Goal: Task Accomplishment & Management: Use online tool/utility

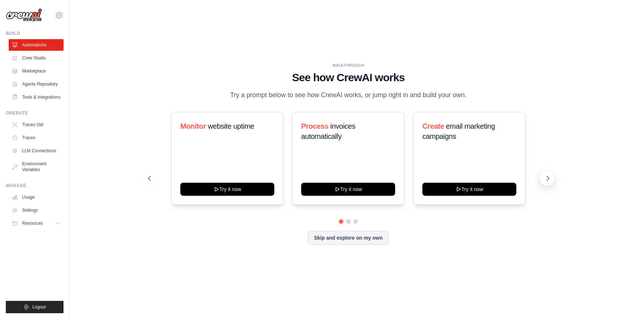
click at [546, 178] on icon at bounding box center [547, 178] width 7 height 7
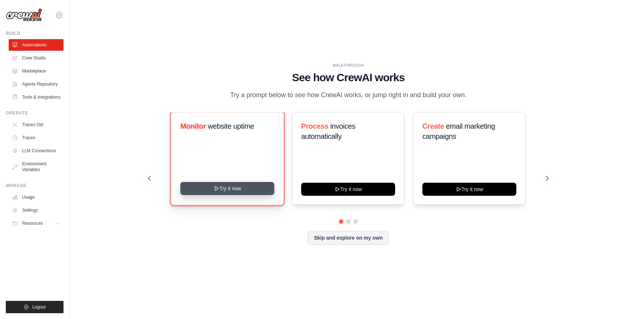
click at [230, 189] on button "Try it now" at bounding box center [227, 188] width 94 height 13
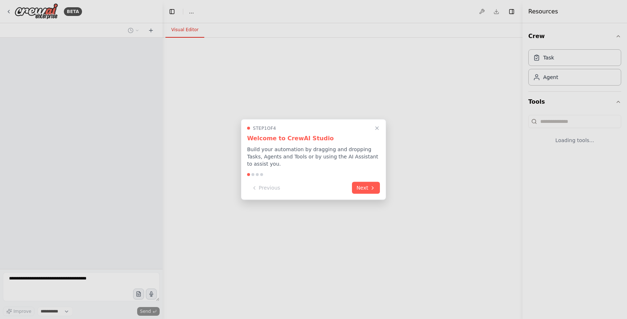
select select "****"
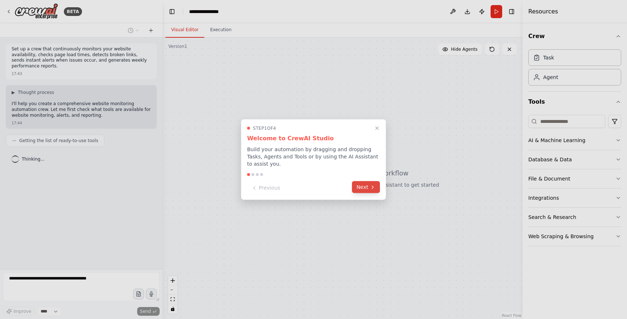
click at [365, 187] on button "Next" at bounding box center [366, 187] width 28 height 12
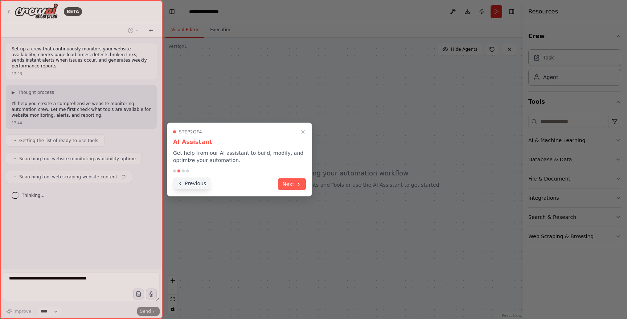
click at [195, 186] on button "Previous" at bounding box center [191, 184] width 37 height 12
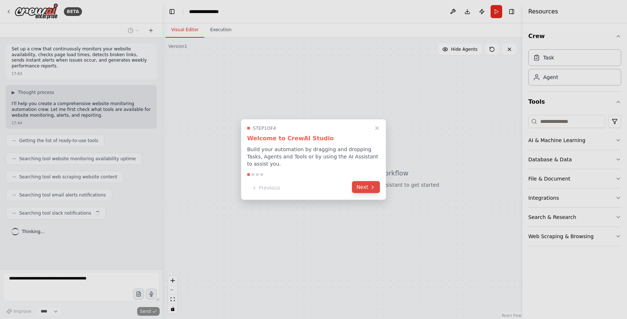
click at [369, 186] on button "Next" at bounding box center [366, 187] width 28 height 12
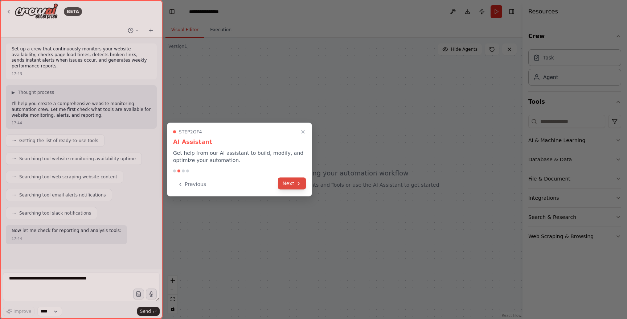
scroll to position [12, 0]
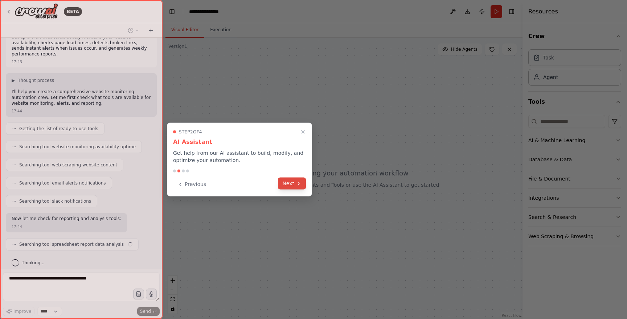
click at [294, 182] on button "Next" at bounding box center [292, 184] width 28 height 12
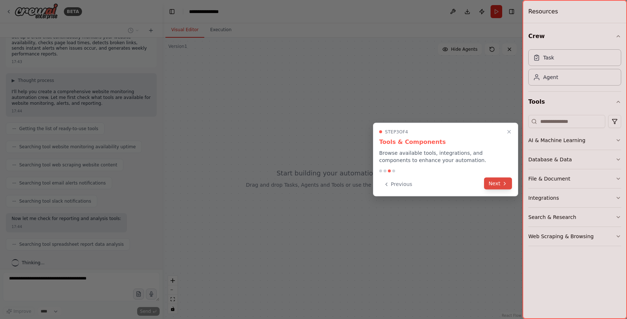
click at [496, 185] on button "Next" at bounding box center [498, 184] width 28 height 12
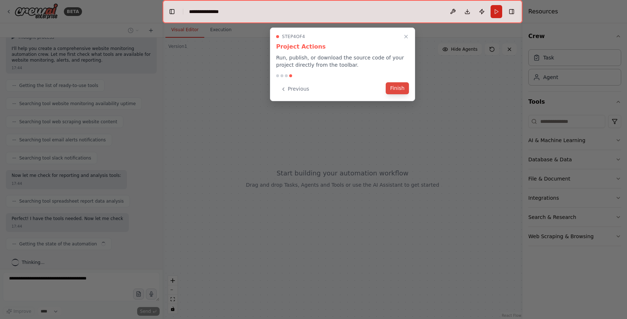
scroll to position [61, 0]
click at [399, 91] on button "Finish" at bounding box center [397, 88] width 23 height 12
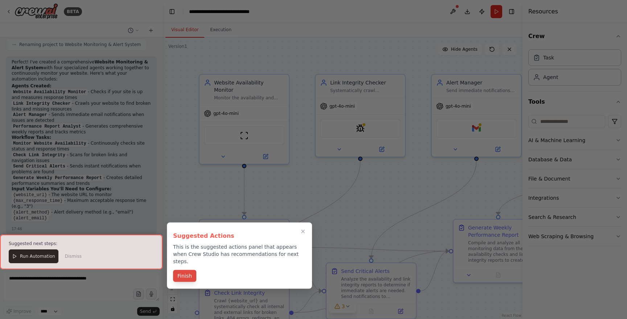
click at [182, 272] on button "Finish" at bounding box center [184, 276] width 23 height 12
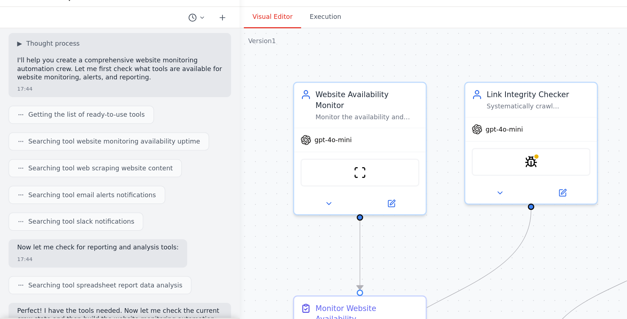
scroll to position [0, 0]
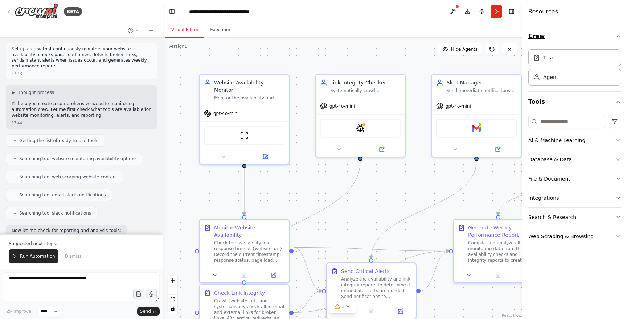
click at [620, 38] on icon "button" at bounding box center [618, 36] width 6 height 6
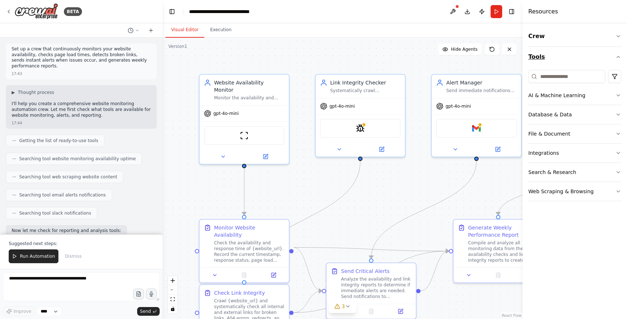
click at [619, 58] on icon "button" at bounding box center [618, 57] width 6 height 6
click at [618, 37] on icon "button" at bounding box center [618, 36] width 3 height 1
click at [574, 59] on div "Task" at bounding box center [574, 57] width 93 height 17
click at [544, 61] on div "Task" at bounding box center [574, 57] width 93 height 17
click at [548, 77] on div "Agent" at bounding box center [550, 76] width 15 height 7
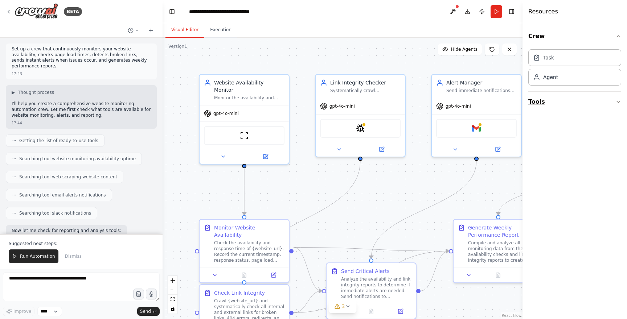
click at [620, 102] on icon "button" at bounding box center [618, 102] width 6 height 6
click at [249, 94] on div "Monitor the availability and response times of {website_url} by continuously ch…" at bounding box center [249, 97] width 70 height 6
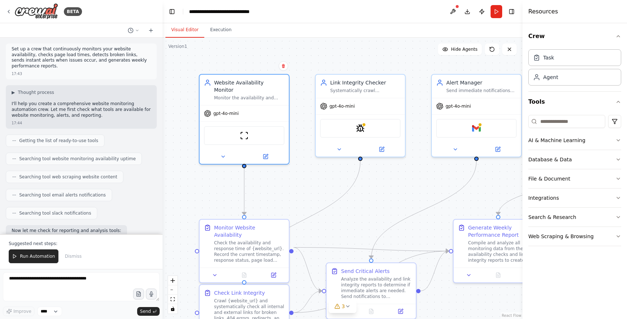
scroll to position [666, 0]
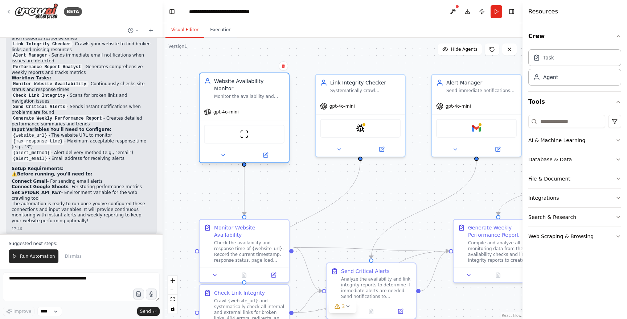
click at [251, 94] on div "Monitor the availability and response times of {website_url} by continuously ch…" at bounding box center [249, 97] width 70 height 6
click at [223, 155] on icon at bounding box center [223, 155] width 3 height 1
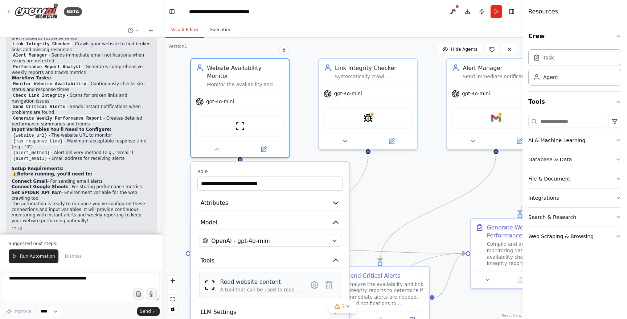
click at [276, 287] on div "A tool that can be used to read a website content." at bounding box center [261, 290] width 82 height 7
click at [315, 282] on icon at bounding box center [314, 285] width 7 height 7
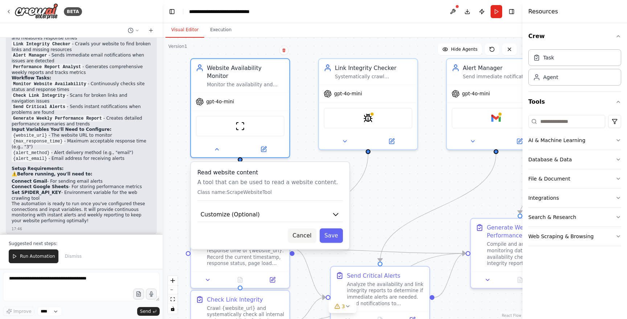
click at [302, 229] on button "Cancel" at bounding box center [302, 236] width 29 height 15
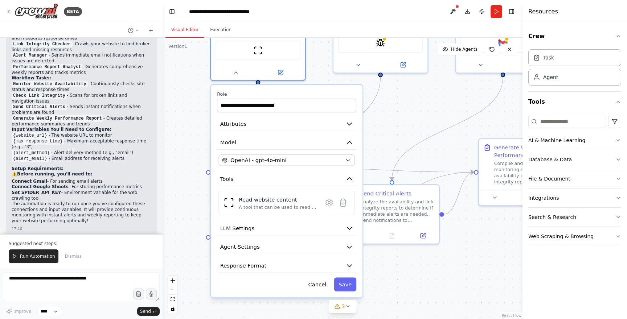
drag, startPoint x: 175, startPoint y: 145, endPoint x: 190, endPoint y: 65, distance: 81.6
click at [190, 65] on div ".deletable-edge-delete-btn { width: 20px; height: 20px; border: 0px solid #ffff…" at bounding box center [343, 179] width 360 height 282
click at [350, 225] on icon "button" at bounding box center [350, 229] width 8 height 8
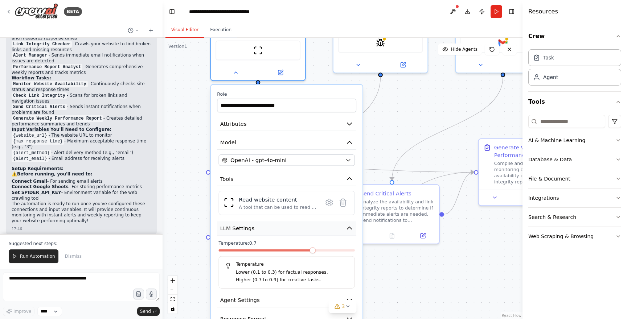
click at [350, 225] on icon "button" at bounding box center [350, 229] width 8 height 8
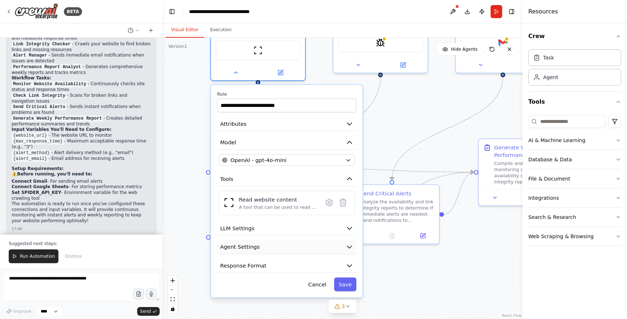
click at [351, 243] on button "Agent Settings" at bounding box center [286, 247] width 139 height 14
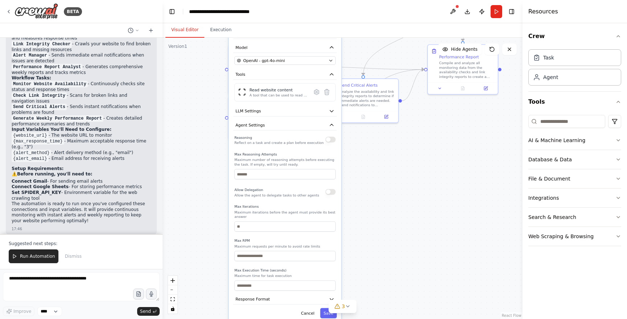
drag, startPoint x: 192, startPoint y: 234, endPoint x: 207, endPoint y: 126, distance: 109.5
click at [207, 126] on div ".deletable-edge-delete-btn { width: 20px; height: 20px; border: 0px solid #ffff…" at bounding box center [343, 179] width 360 height 282
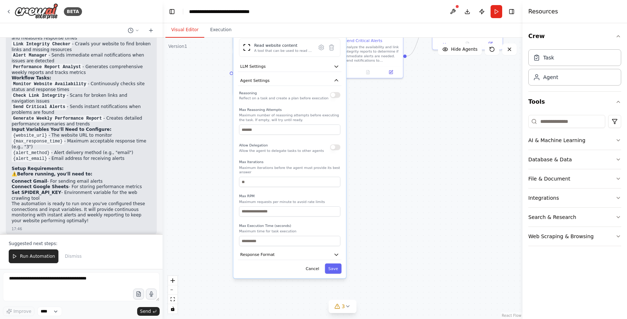
drag, startPoint x: 205, startPoint y: 202, endPoint x: 210, endPoint y: 158, distance: 44.9
click at [210, 158] on div ".deletable-edge-delete-btn { width: 20px; height: 20px; border: 0px solid #ffff…" at bounding box center [343, 179] width 360 height 282
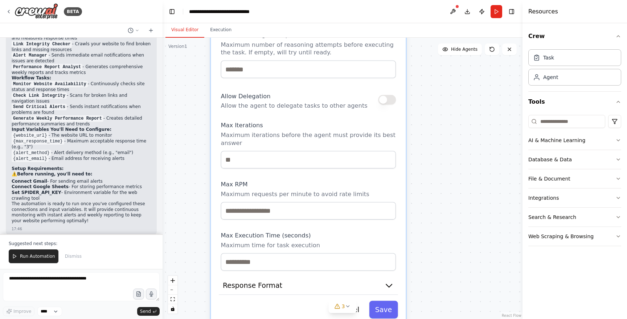
drag, startPoint x: 418, startPoint y: 167, endPoint x: 431, endPoint y: 110, distance: 58.7
click at [431, 110] on div ".deletable-edge-delete-btn { width: 20px; height: 20px; border: 0px solid #ffff…" at bounding box center [343, 179] width 360 height 282
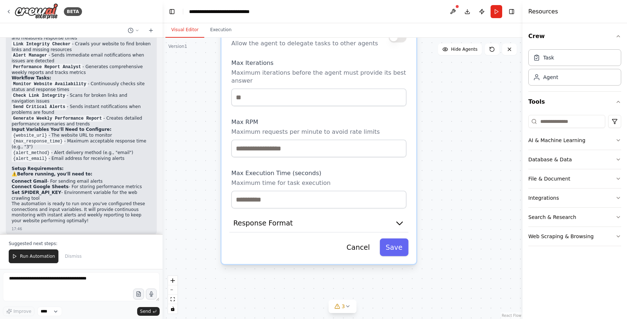
drag, startPoint x: 428, startPoint y: 214, endPoint x: 439, endPoint y: 152, distance: 62.9
click at [439, 152] on div ".deletable-edge-delete-btn { width: 20px; height: 20px; border: 0px solid #ffff…" at bounding box center [343, 179] width 360 height 282
click at [400, 219] on icon "button" at bounding box center [400, 224] width 10 height 10
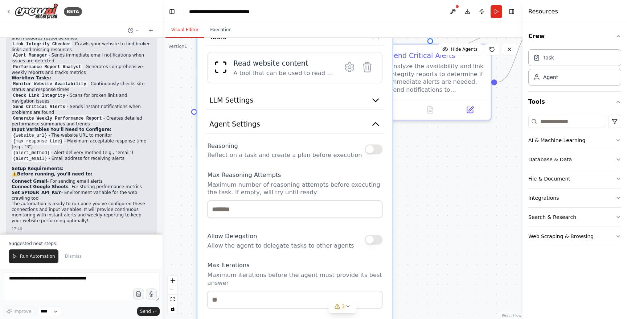
drag, startPoint x: 447, startPoint y: 159, endPoint x: 423, endPoint y: 360, distance: 201.7
click at [423, 319] on html "BETA Set up a crew that continuously monitors your website availability, checks…" at bounding box center [313, 159] width 627 height 319
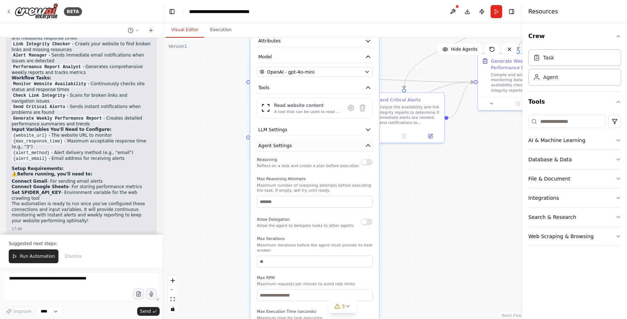
click at [368, 142] on icon "button" at bounding box center [368, 145] width 7 height 7
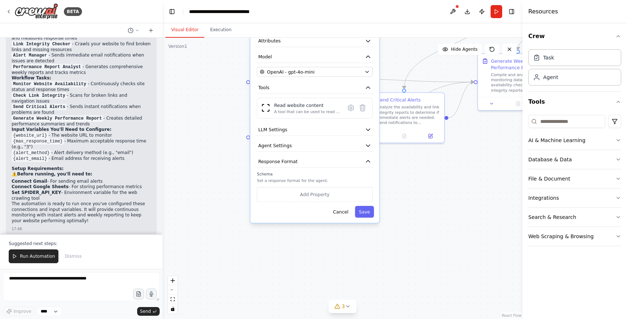
click at [454, 209] on div ".deletable-edge-delete-btn { width: 20px; height: 20px; border: 0px solid #ffff…" at bounding box center [343, 179] width 360 height 282
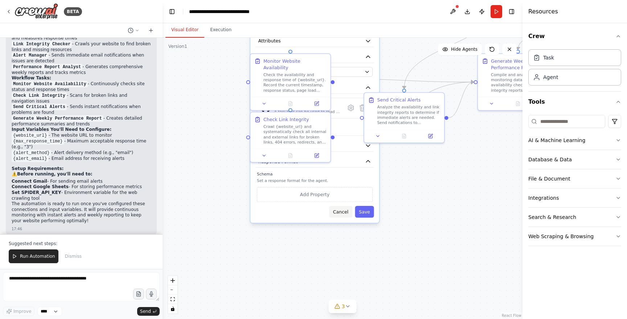
click at [343, 208] on button "Cancel" at bounding box center [340, 212] width 23 height 12
click at [303, 122] on div "Check Link Integrity Crawl {website_url} and systematically check all internal …" at bounding box center [294, 129] width 63 height 29
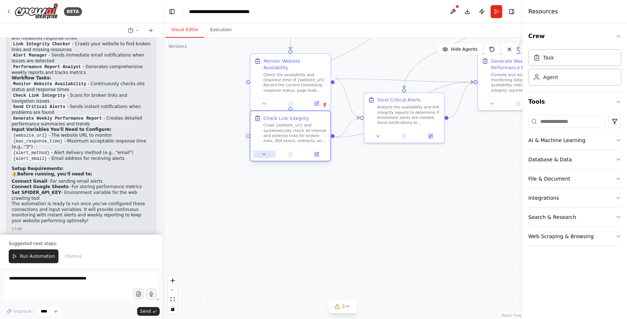
click at [264, 155] on icon at bounding box center [264, 154] width 3 height 1
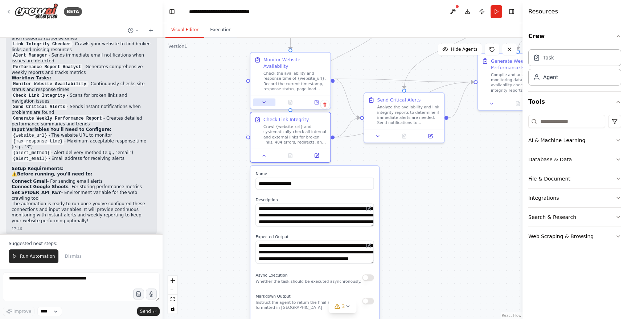
click at [263, 99] on button at bounding box center [264, 103] width 22 height 8
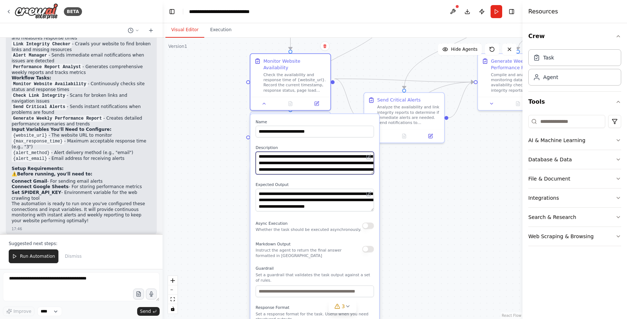
click at [329, 158] on textarea "**********" at bounding box center [314, 163] width 118 height 23
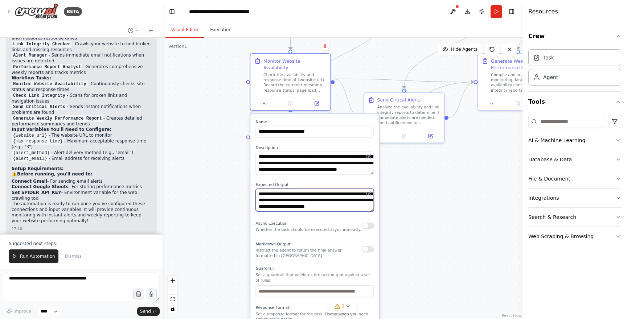
click at [332, 197] on textarea "**********" at bounding box center [314, 200] width 118 height 23
click at [443, 217] on div ".deletable-edge-delete-btn { width: 20px; height: 20px; border: 0px solid #ffff…" at bounding box center [343, 179] width 360 height 282
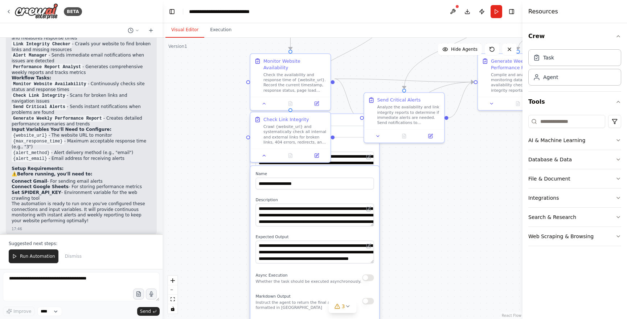
click at [368, 62] on div ".deletable-edge-delete-btn { width: 20px; height: 20px; border: 0px solid #ffff…" at bounding box center [343, 179] width 360 height 282
click at [222, 147] on div ".deletable-edge-delete-btn { width: 20px; height: 20px; border: 0px solid #ffff…" at bounding box center [343, 179] width 360 height 282
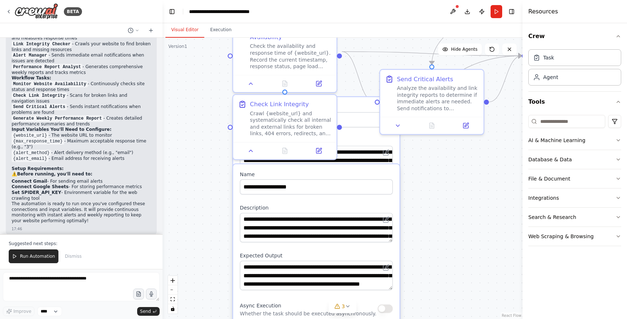
click at [361, 104] on label "Name" at bounding box center [316, 107] width 153 height 7
click at [436, 222] on div ".deletable-edge-delete-btn { width: 20px; height: 20px; border: 0px solid #ffff…" at bounding box center [343, 179] width 360 height 282
click at [319, 152] on icon at bounding box center [318, 149] width 5 height 5
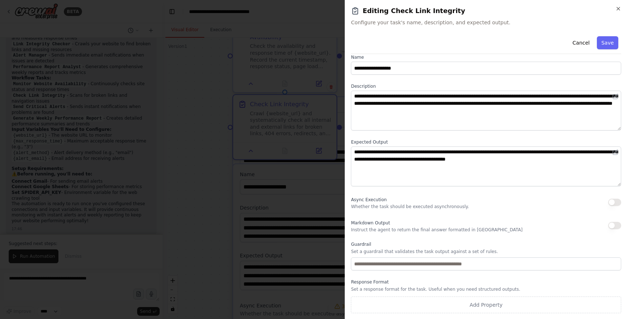
scroll to position [0, 0]
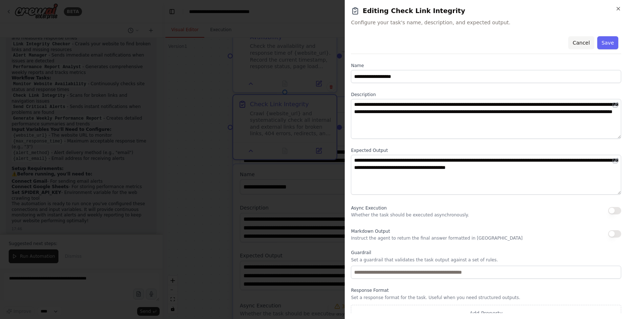
click at [580, 41] on button "Cancel" at bounding box center [581, 42] width 26 height 13
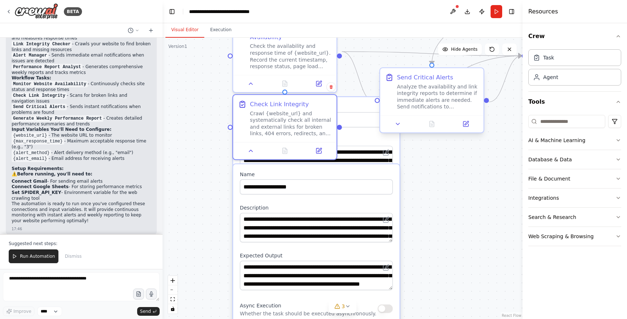
click at [443, 106] on div "Analyze the availability and link integrity reports to determine if immediate a…" at bounding box center [438, 96] width 82 height 27
click at [468, 126] on icon at bounding box center [465, 124] width 5 height 5
click at [496, 155] on div ".deletable-edge-delete-btn { width: 20px; height: 20px; border: 0px solid #ffff…" at bounding box center [343, 179] width 360 height 282
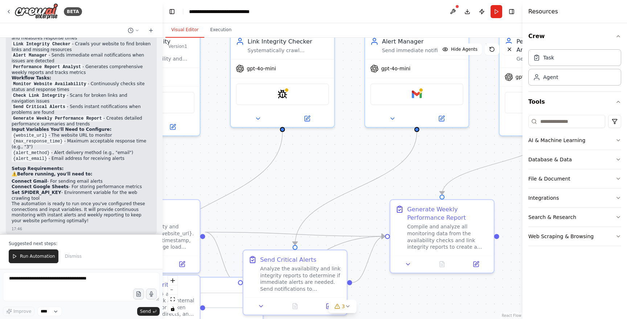
drag, startPoint x: 478, startPoint y: 179, endPoint x: 341, endPoint y: 360, distance: 226.6
click at [341, 319] on html "BETA Set up a crew that continuously monitors your website availability, checks…" at bounding box center [313, 159] width 627 height 319
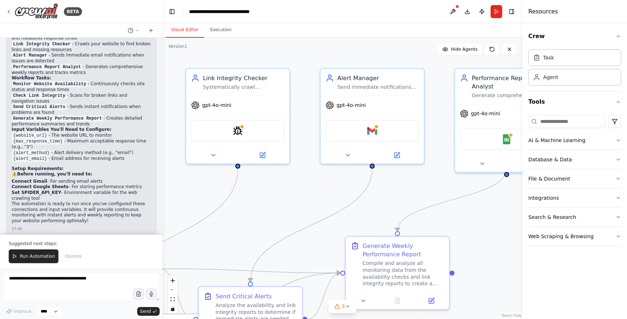
drag, startPoint x: 320, startPoint y: 160, endPoint x: 275, endPoint y: 196, distance: 57.6
click at [275, 196] on div ".deletable-edge-delete-btn { width: 20px; height: 20px; border: 0px solid #ffff…" at bounding box center [343, 179] width 360 height 282
click at [388, 104] on div "gpt-4o-mini" at bounding box center [371, 102] width 103 height 19
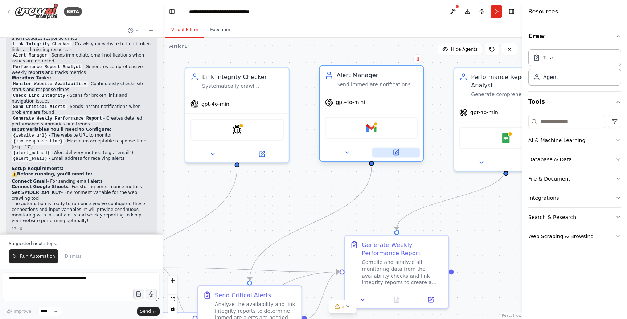
click at [395, 153] on icon at bounding box center [397, 152] width 4 height 4
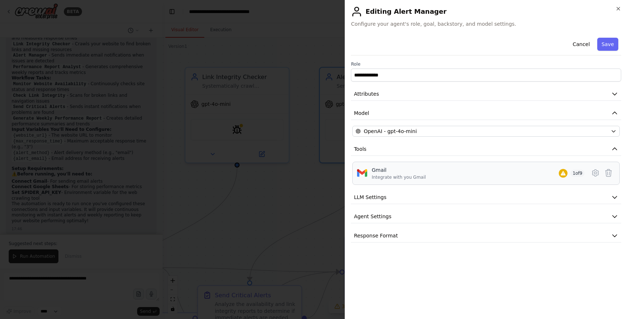
click at [427, 176] on div "Gmail Integrate with you Gmail 1 of 9" at bounding box center [478, 174] width 213 height 14
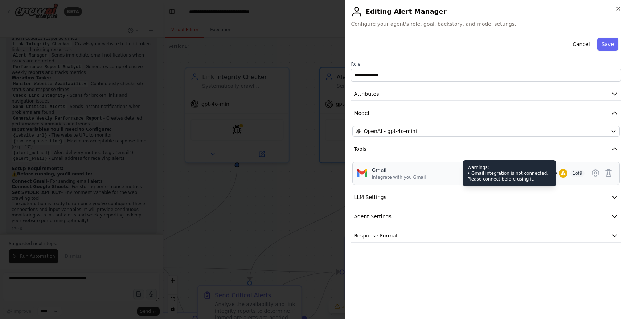
click at [564, 175] on div at bounding box center [563, 173] width 9 height 9
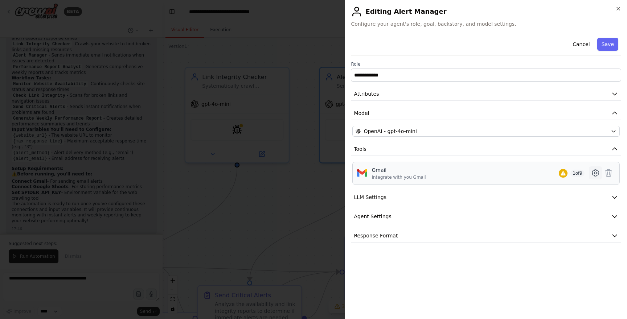
click at [599, 174] on icon at bounding box center [595, 173] width 9 height 9
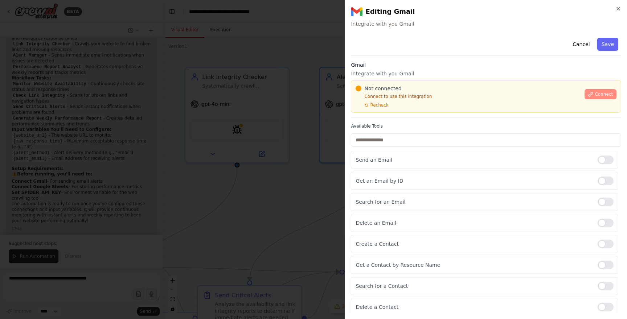
click at [596, 95] on span "Connect" at bounding box center [604, 94] width 18 height 6
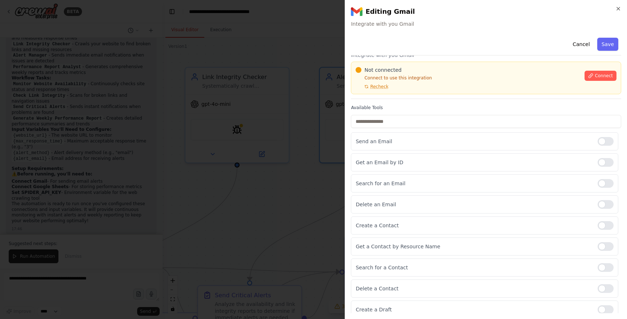
scroll to position [24, 0]
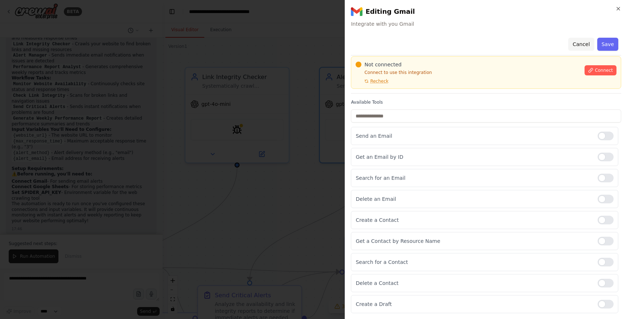
click at [579, 45] on button "Cancel" at bounding box center [581, 44] width 26 height 13
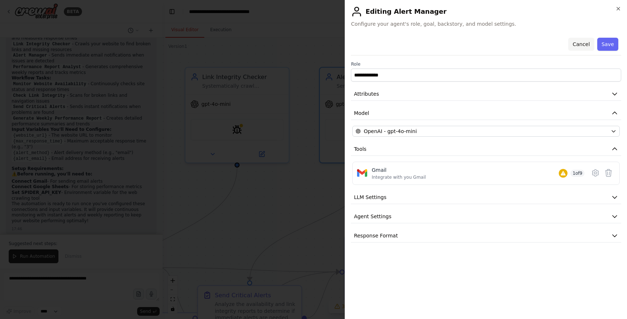
click at [578, 44] on button "Cancel" at bounding box center [581, 44] width 26 height 13
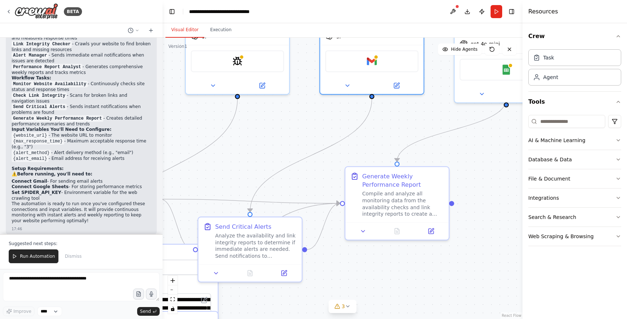
drag, startPoint x: 389, startPoint y: 200, endPoint x: 390, endPoint y: 130, distance: 69.7
click at [390, 130] on div ".deletable-edge-delete-btn { width: 20px; height: 20px; border: 0px solid #ffff…" at bounding box center [343, 179] width 360 height 282
click at [397, 207] on div "Compile and analyze all monitoring data from the availability checks and link i…" at bounding box center [403, 201] width 82 height 27
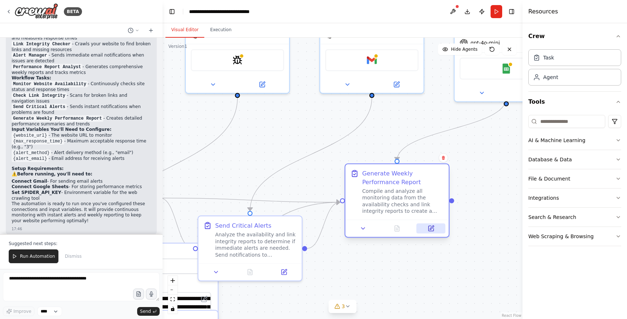
click at [431, 233] on button at bounding box center [431, 229] width 29 height 10
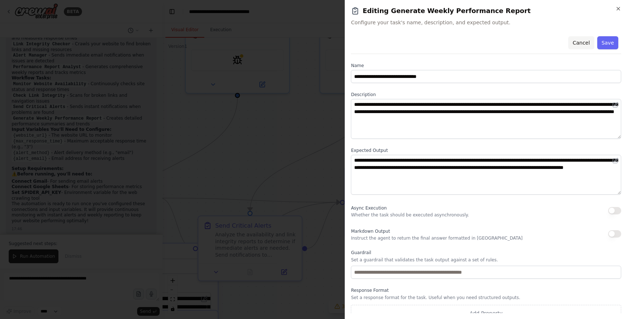
click at [582, 48] on button "Cancel" at bounding box center [581, 42] width 26 height 13
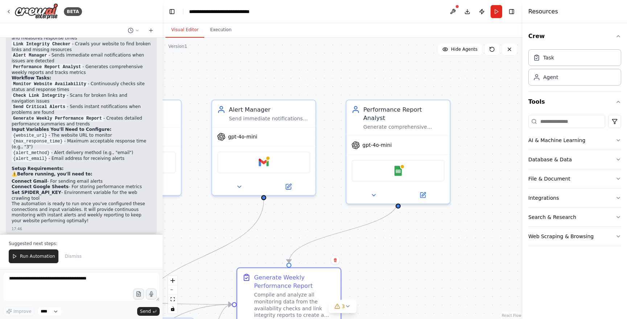
drag, startPoint x: 492, startPoint y: 153, endPoint x: 384, endPoint y: 255, distance: 148.9
click at [384, 255] on div ".deletable-edge-delete-btn { width: 20px; height: 20px; border: 0px solid #ffff…" at bounding box center [343, 179] width 360 height 282
click at [388, 112] on div "Performance Report Analyst Generate comprehensive weekly performance reports an…" at bounding box center [404, 116] width 82 height 25
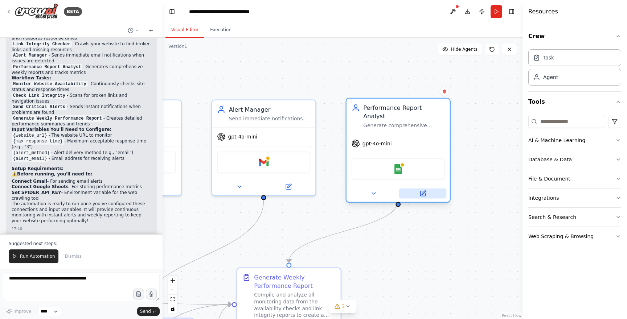
click at [427, 189] on button at bounding box center [423, 194] width 48 height 10
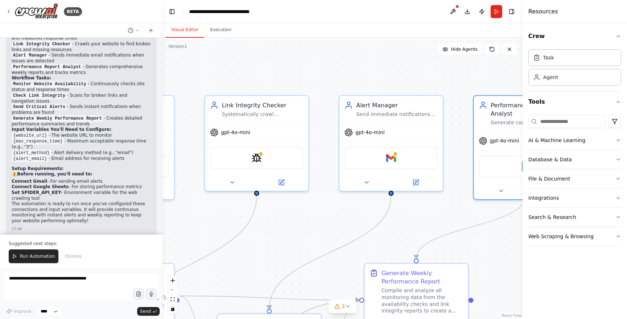
drag, startPoint x: 317, startPoint y: 223, endPoint x: 444, endPoint y: 218, distance: 127.4
click at [444, 218] on div ".deletable-edge-delete-btn { width: 20px; height: 20px; border: 0px solid #ffff…" at bounding box center [343, 179] width 360 height 282
click at [78, 260] on button "Dismiss" at bounding box center [73, 257] width 24 height 14
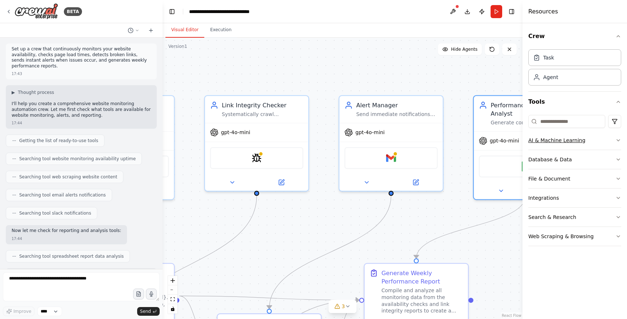
click at [620, 139] on icon "button" at bounding box center [618, 141] width 6 height 6
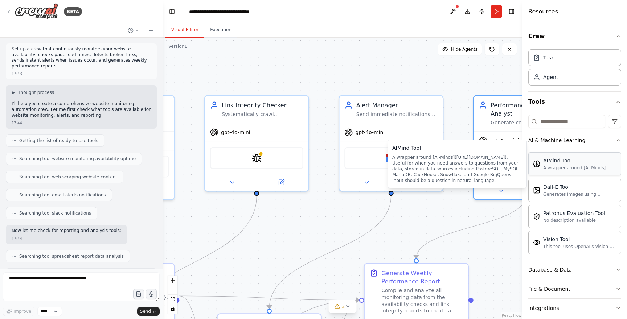
click at [599, 172] on div "AIMind Tool A wrapper around [AI-Minds]([URL][DOMAIN_NAME]). Useful for when yo…" at bounding box center [574, 163] width 93 height 23
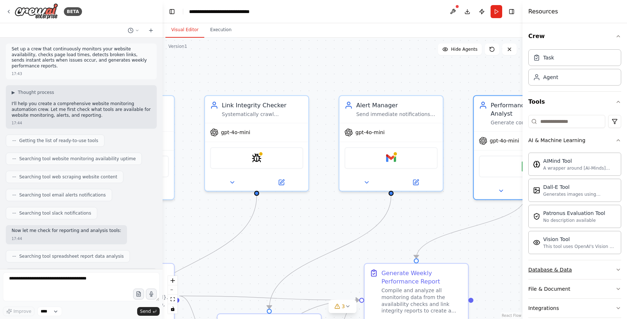
click at [620, 272] on icon "button" at bounding box center [618, 270] width 6 height 6
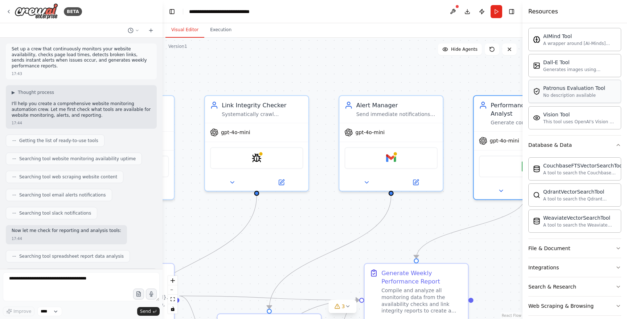
scroll to position [133, 0]
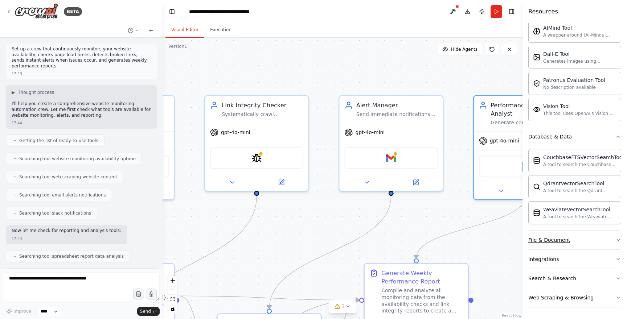
click at [620, 240] on icon "button" at bounding box center [618, 240] width 6 height 6
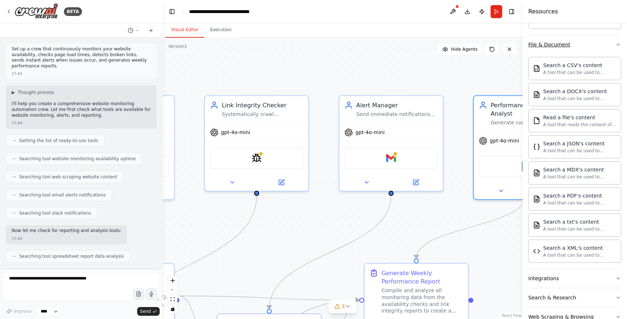
scroll to position [348, 0]
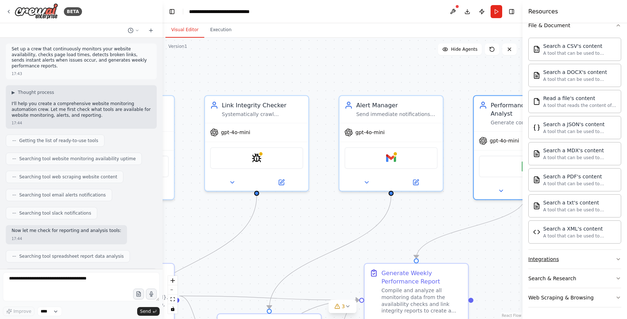
click at [618, 259] on icon "button" at bounding box center [618, 260] width 6 height 6
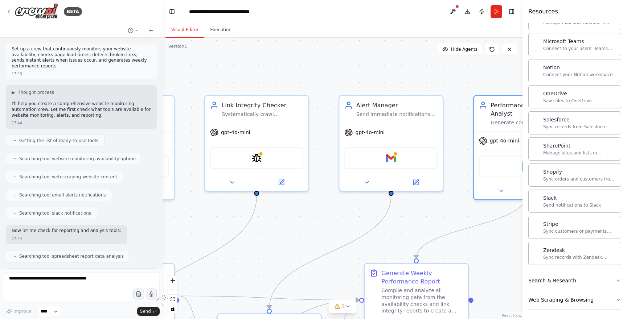
scroll to position [928, 0]
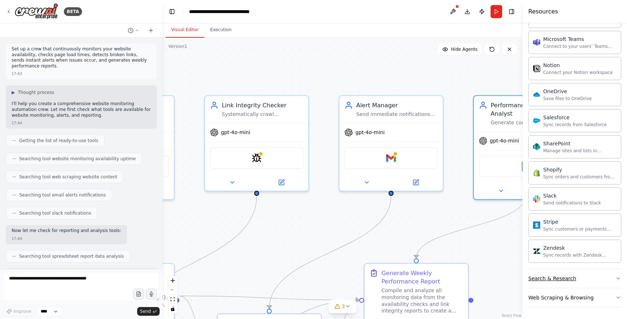
click at [618, 279] on icon "button" at bounding box center [618, 279] width 6 height 6
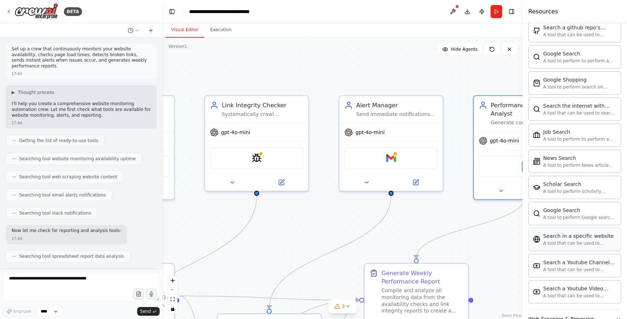
scroll to position [1300, 0]
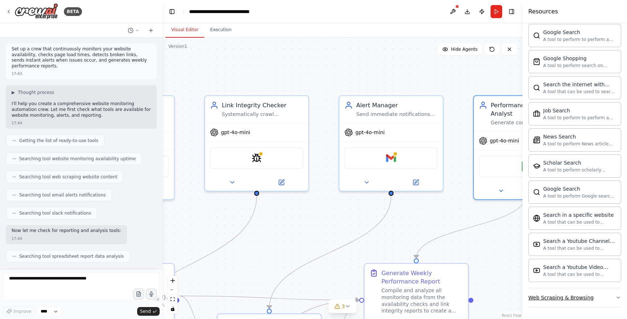
click at [616, 297] on icon "button" at bounding box center [618, 298] width 6 height 6
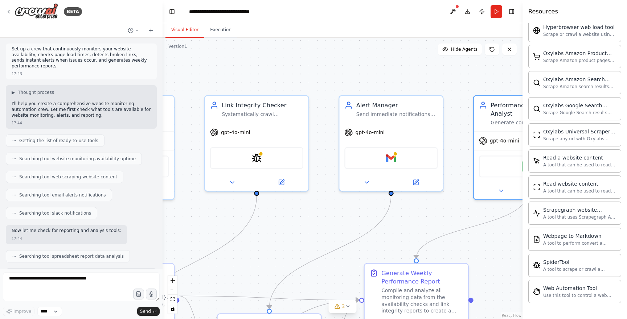
scroll to position [1698, 0]
